Goal: Task Accomplishment & Management: Use online tool/utility

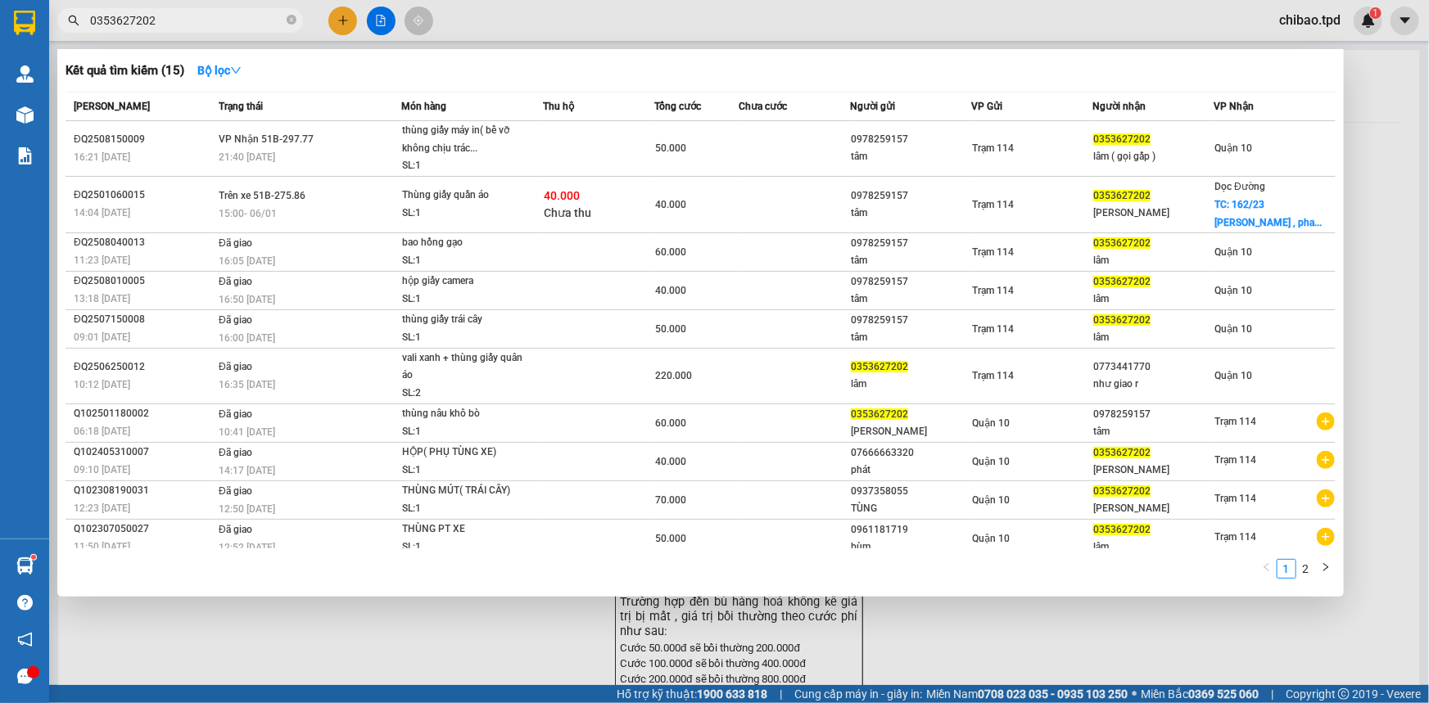
type input "0353627202"
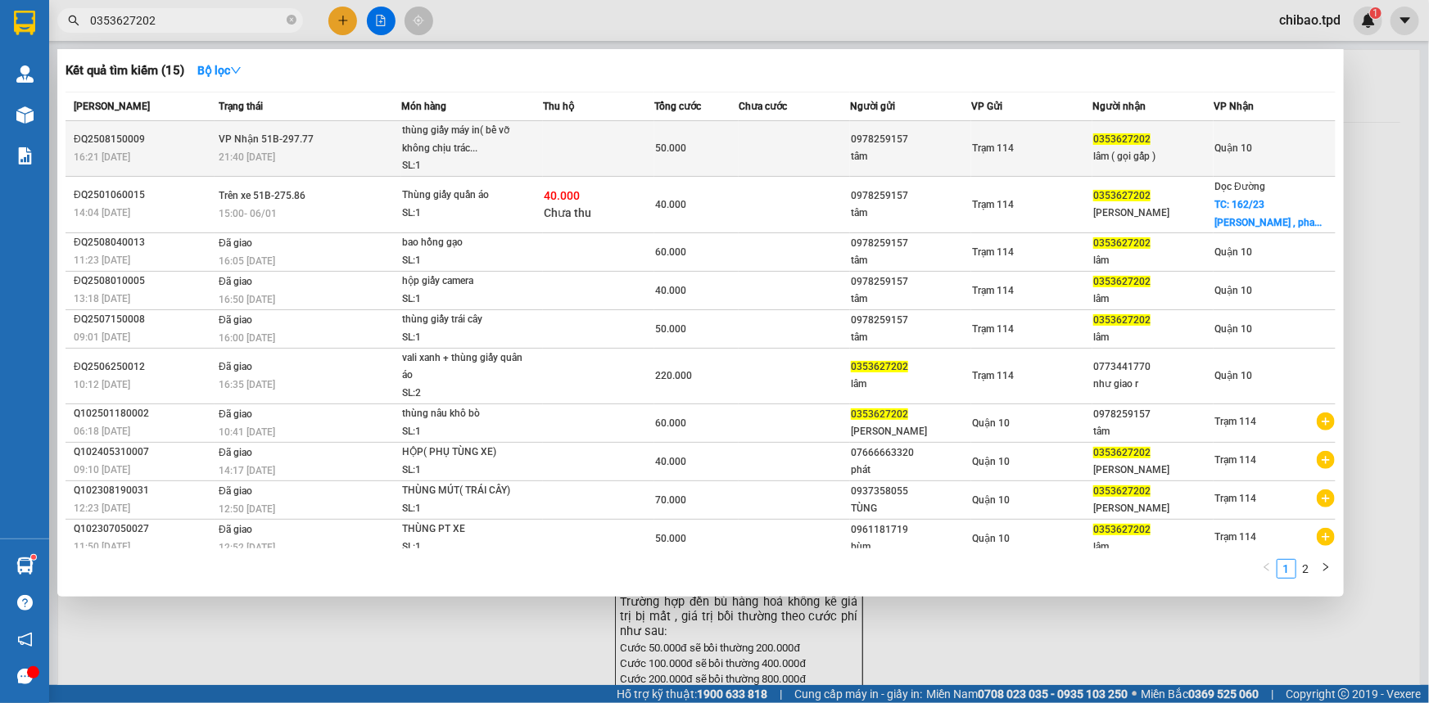
click at [424, 142] on div "thùng giấy máy in( bể vỡ không chịu trác..." at bounding box center [463, 139] width 123 height 35
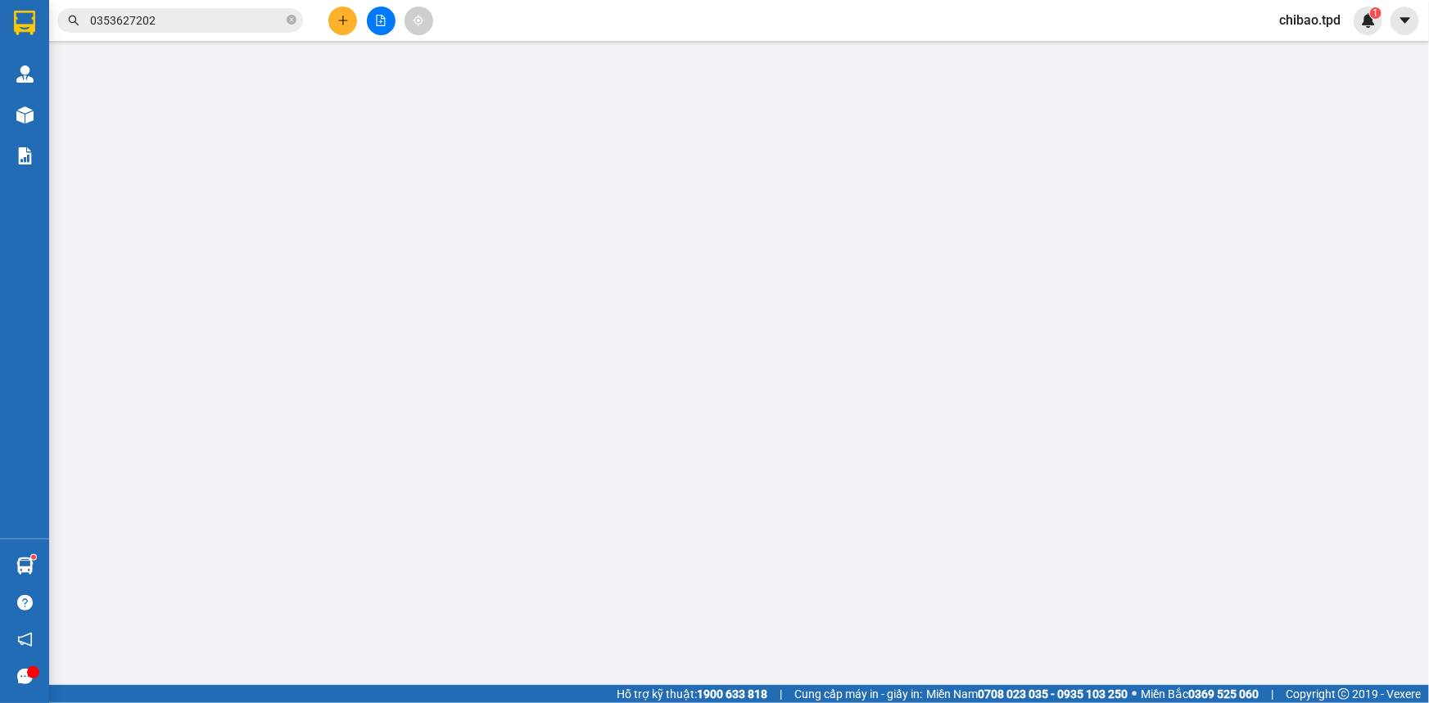
click at [813, 155] on input "text" at bounding box center [892, 165] width 219 height 26
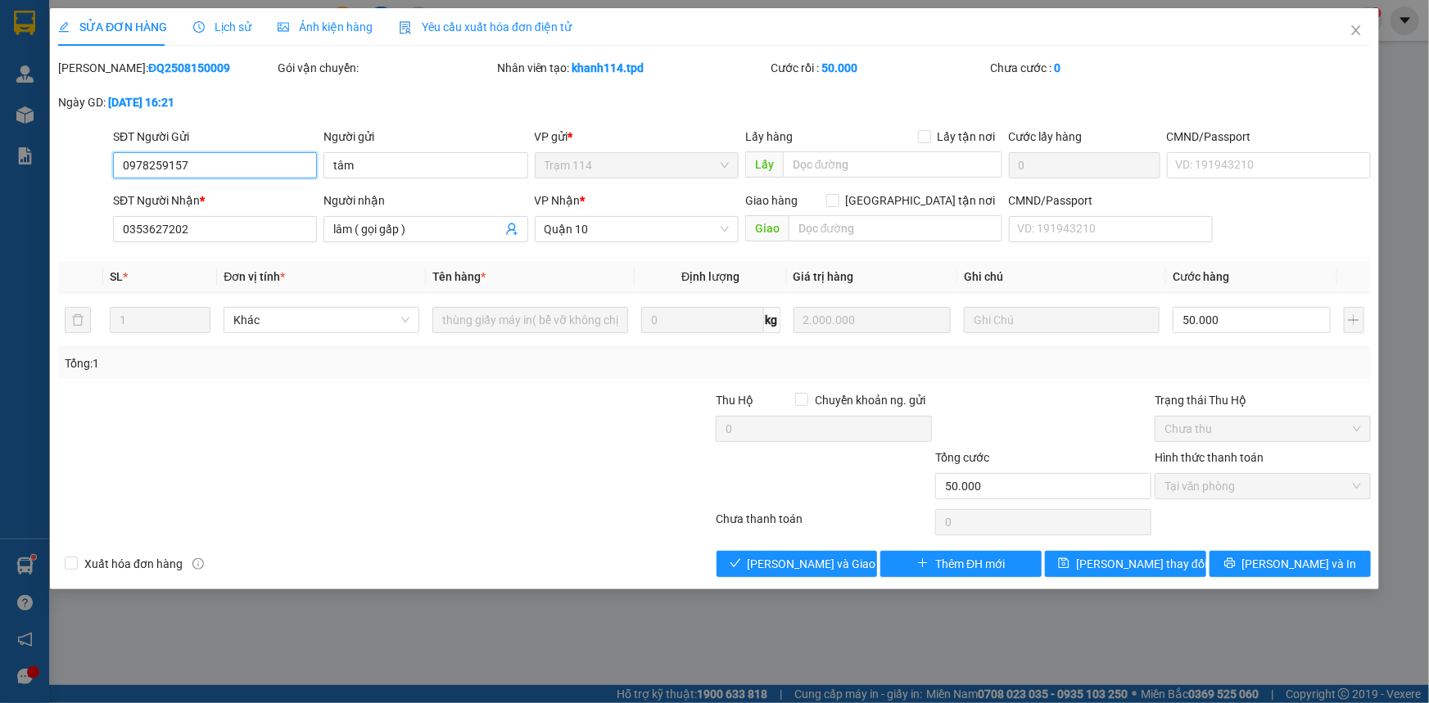
type input "0978259157"
type input "tâm"
type input "0353627202"
type input "lâm ( gọi gấp )"
type input "50.000"
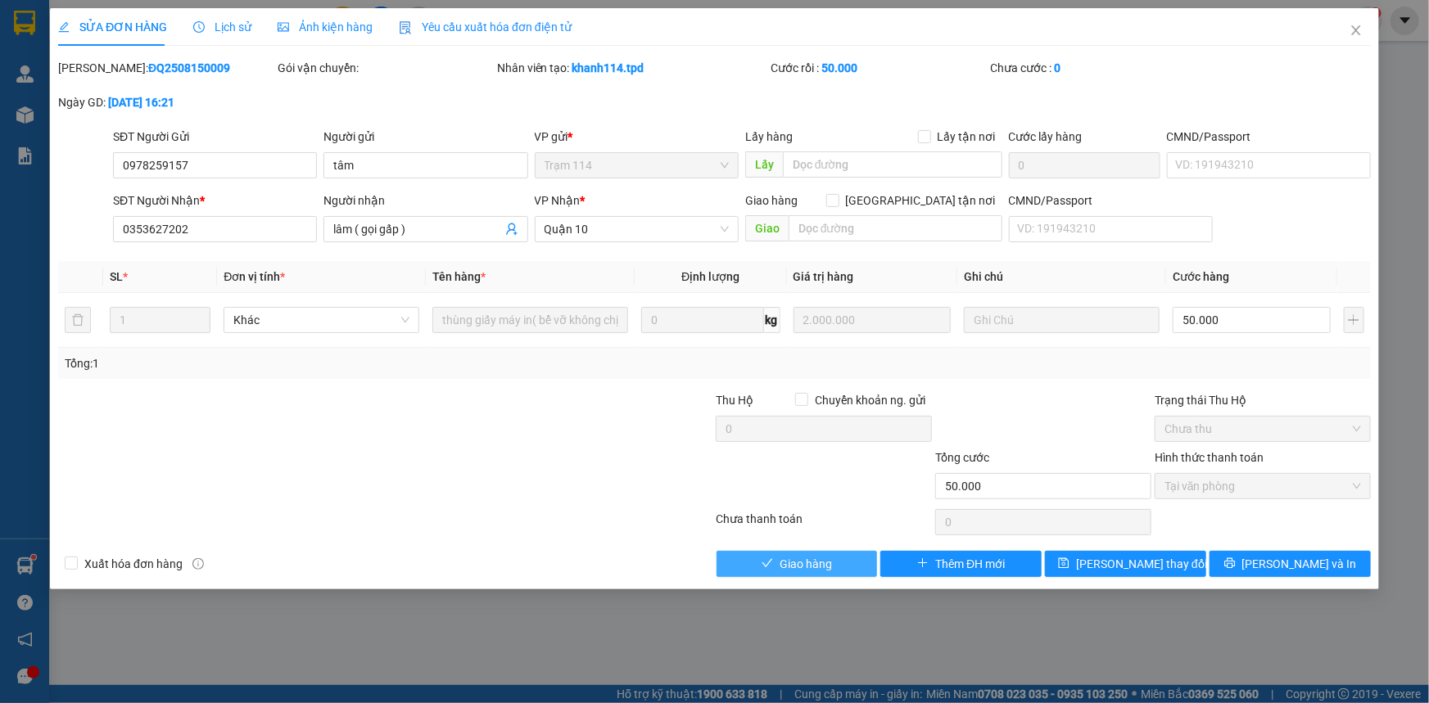
click at [813, 568] on span "Giao hàng" at bounding box center [806, 564] width 52 height 18
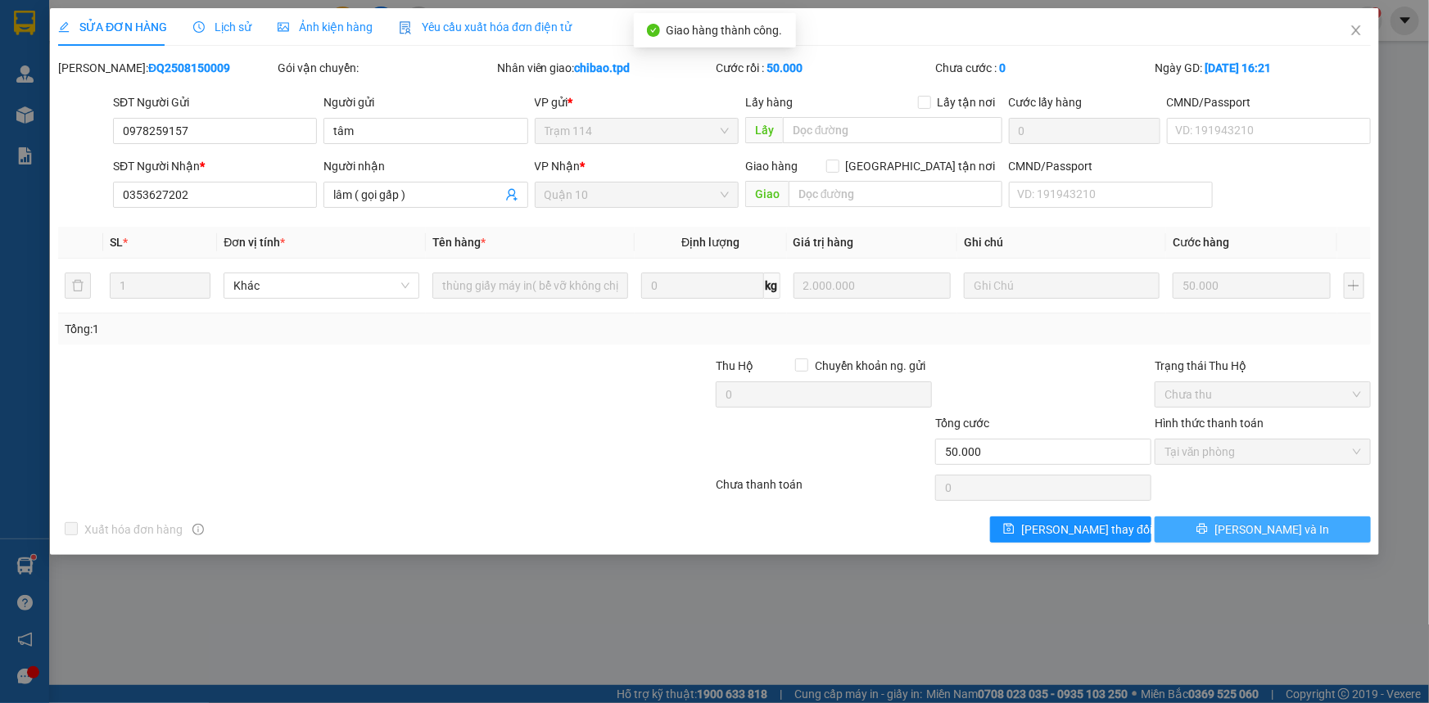
click at [1194, 526] on button "[PERSON_NAME] và In" at bounding box center [1263, 530] width 216 height 26
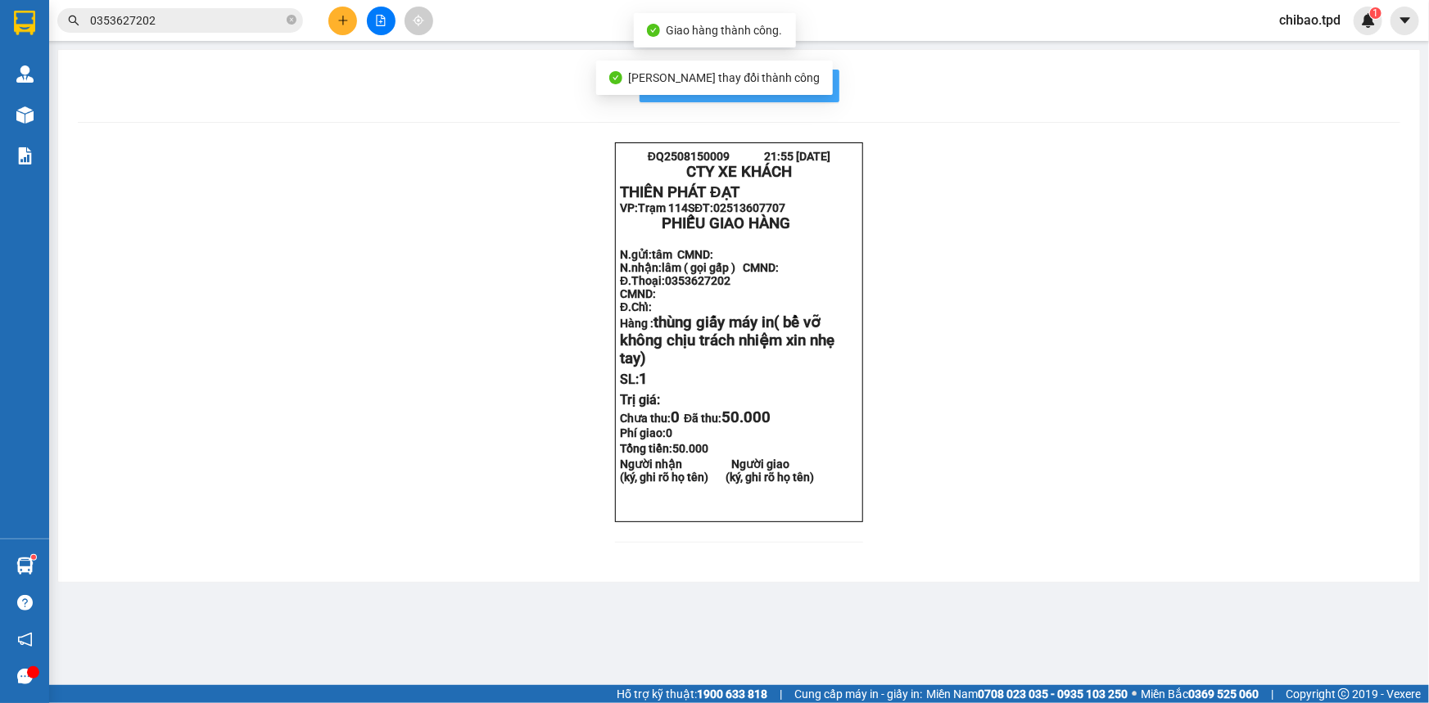
click at [826, 94] on button "In mẫu biên lai tự cấu hình" at bounding box center [740, 86] width 200 height 33
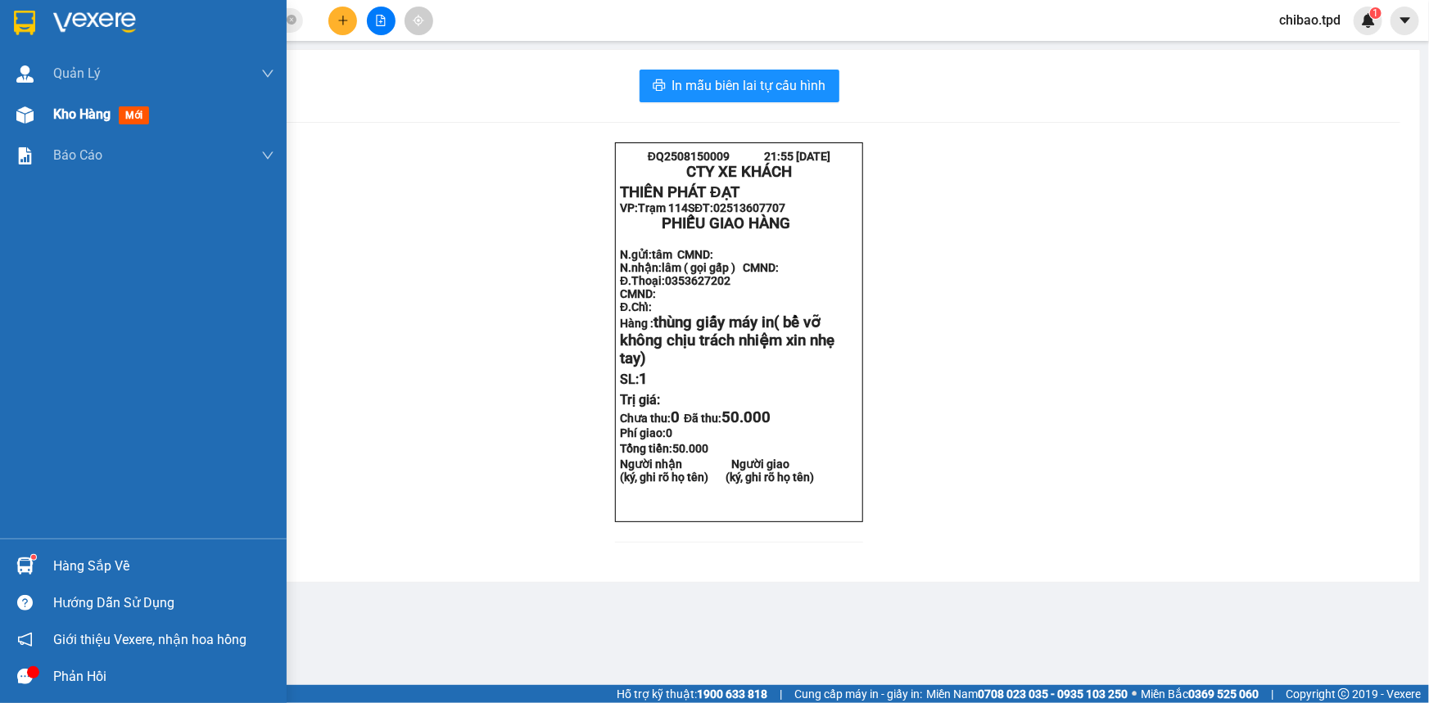
click at [128, 111] on span "mới" at bounding box center [134, 115] width 30 height 18
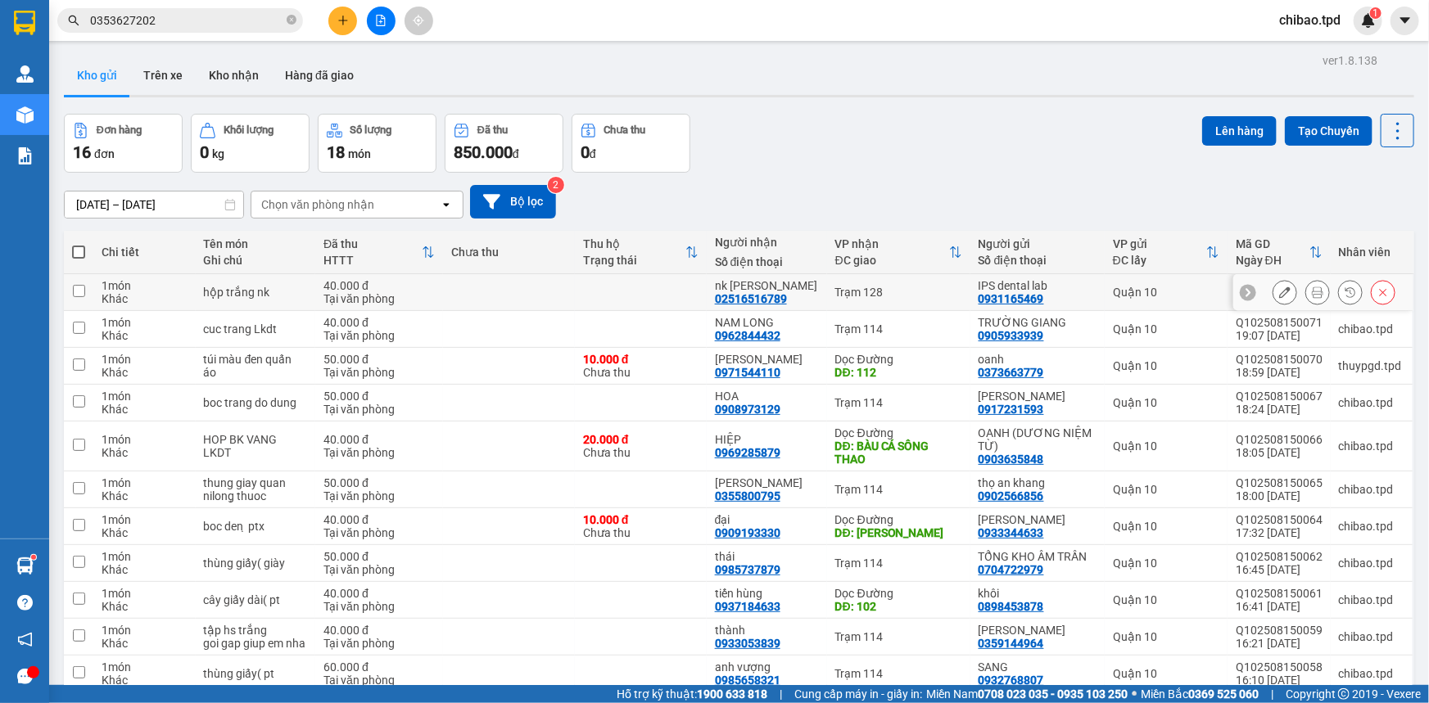
click at [1306, 292] on button at bounding box center [1317, 292] width 23 height 29
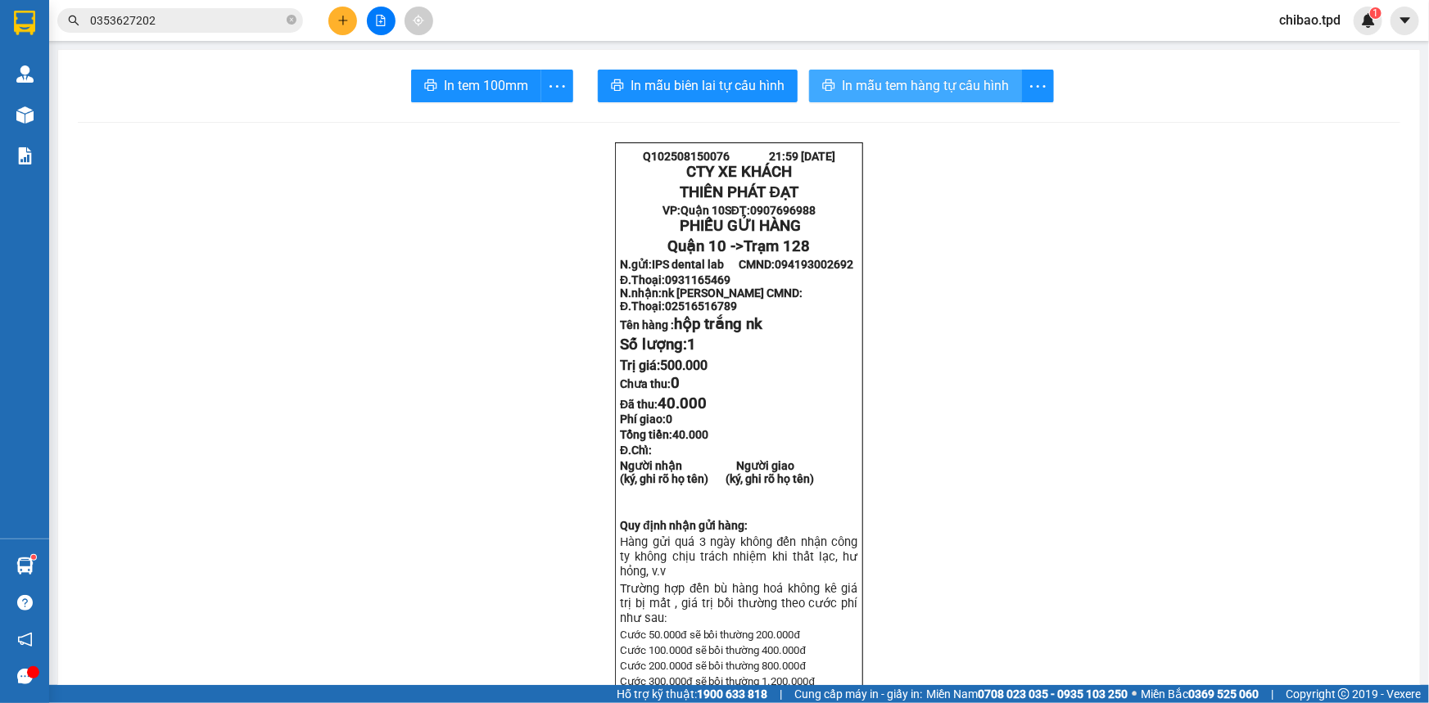
click at [920, 93] on span "In mẫu tem hàng tự cấu hình" at bounding box center [925, 85] width 167 height 20
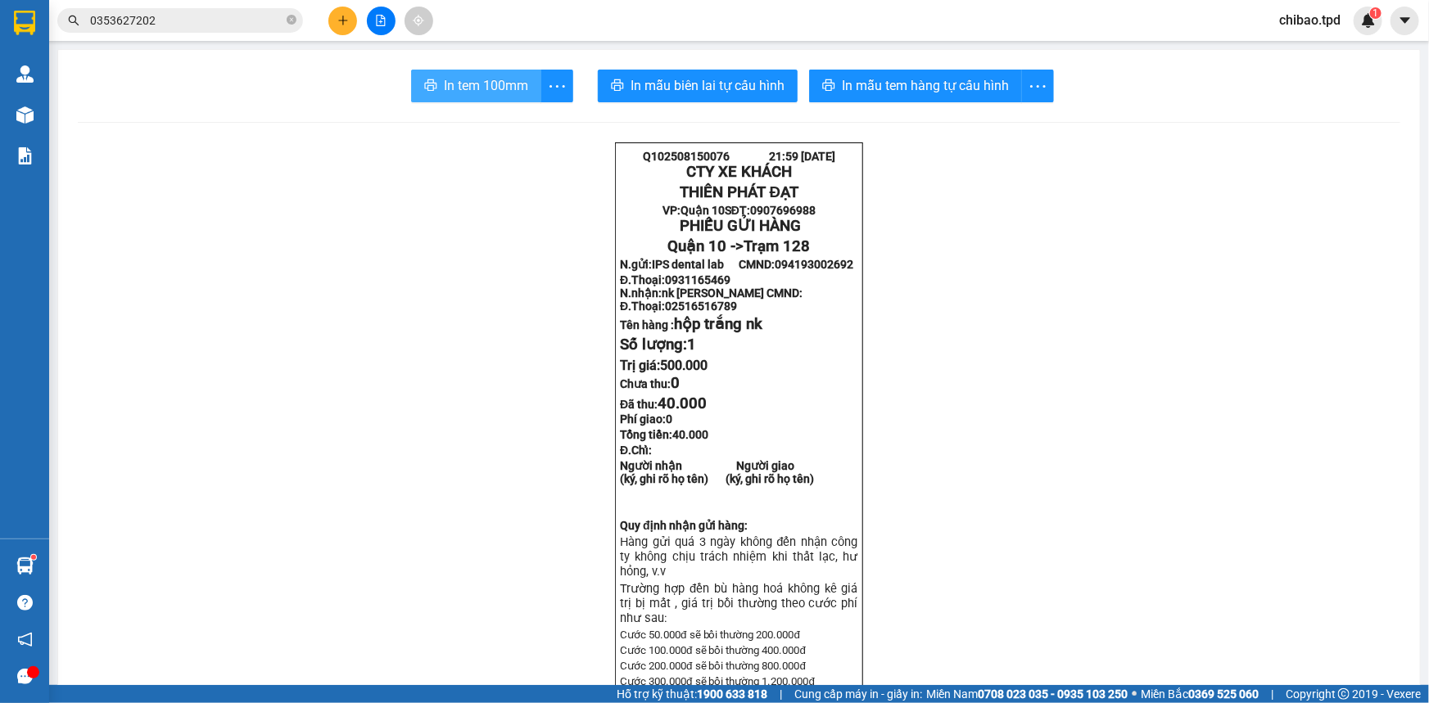
click at [434, 78] on button "In tem 100mm" at bounding box center [476, 86] width 130 height 33
click at [457, 85] on span "In tem 100mm" at bounding box center [486, 85] width 84 height 20
